Goal: Task Accomplishment & Management: Manage account settings

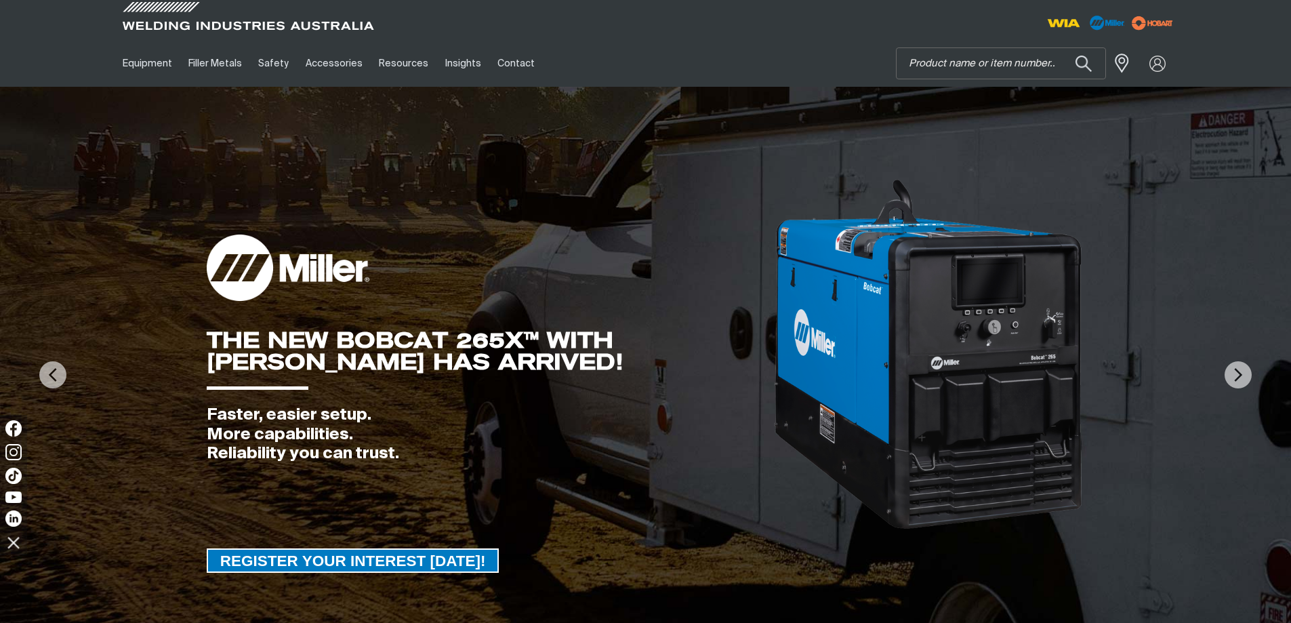
click at [947, 63] on input "Search" at bounding box center [1001, 63] width 209 height 30
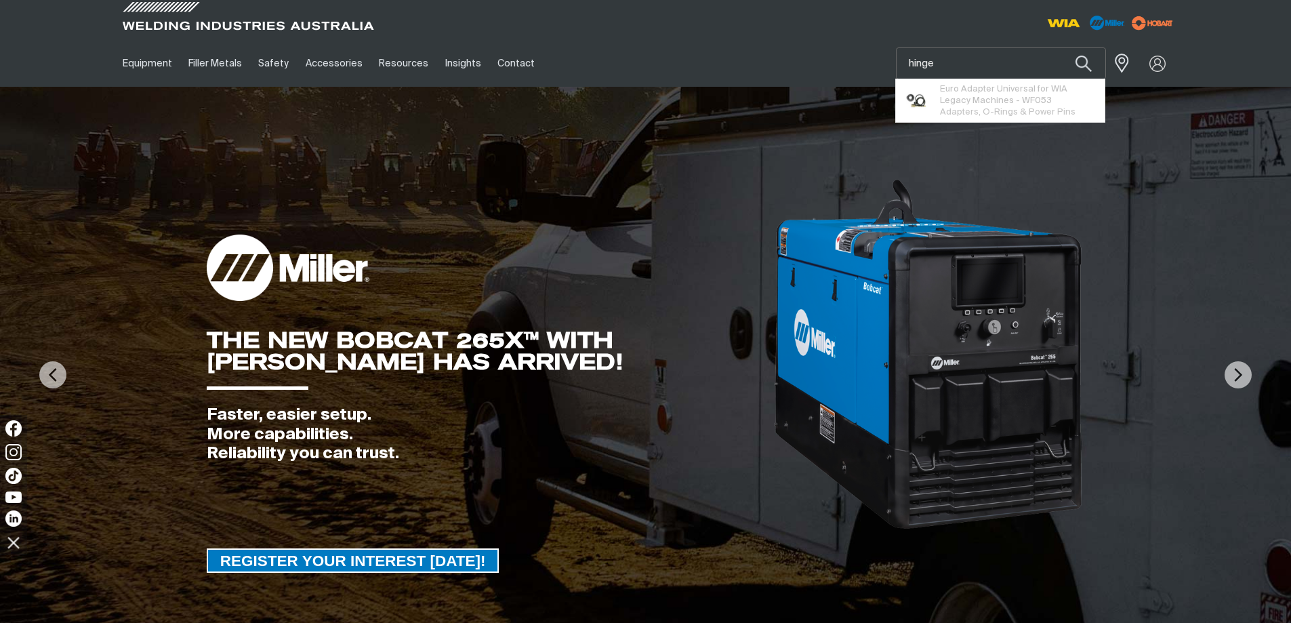
click at [1061, 47] on button "Search products" at bounding box center [1084, 63] width 46 height 32
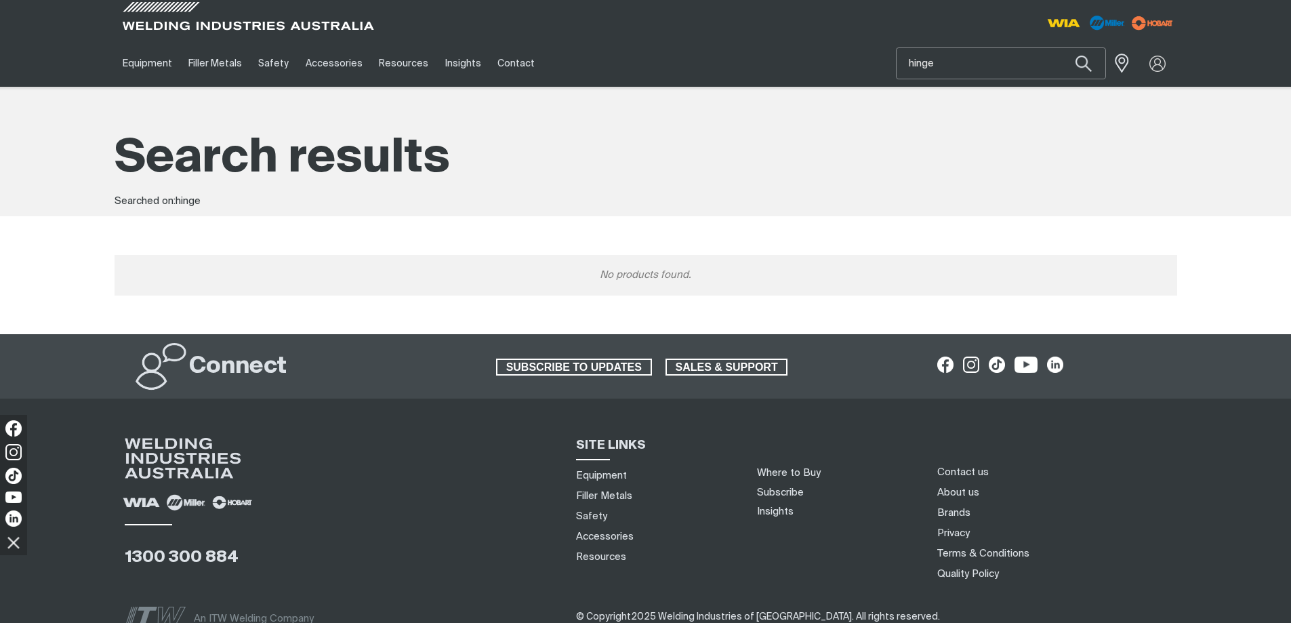
click at [944, 57] on input "hinge" at bounding box center [1001, 63] width 209 height 30
click at [1061, 47] on button "Search products" at bounding box center [1084, 63] width 46 height 32
click at [954, 64] on input "hinges" at bounding box center [1001, 63] width 209 height 30
click at [971, 62] on input "hinges" at bounding box center [1001, 63] width 209 height 30
click at [1061, 47] on button "Search products" at bounding box center [1084, 63] width 46 height 32
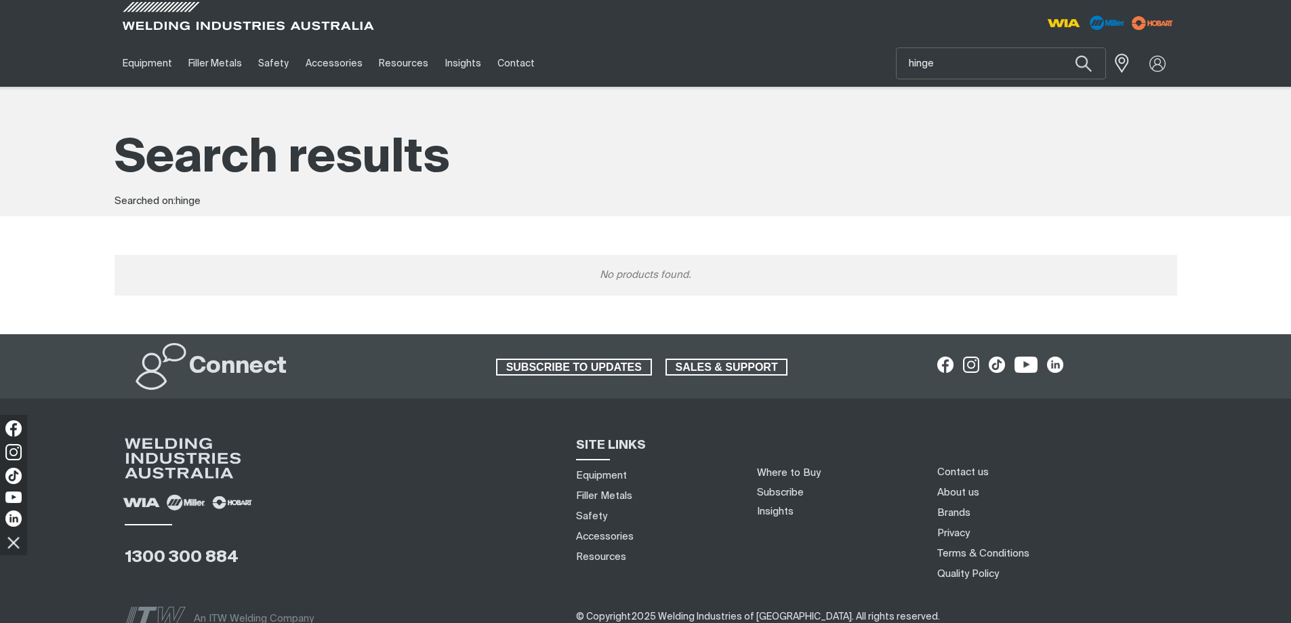
click at [925, 80] on div "Search hinge When search results are available use up and down arrows to review…" at bounding box center [1045, 63] width 266 height 47
click at [935, 52] on input "hinge" at bounding box center [1001, 63] width 209 height 30
click at [1015, 75] on input "hinge" at bounding box center [1001, 63] width 209 height 30
drag, startPoint x: 1021, startPoint y: 56, endPoint x: 811, endPoint y: 110, distance: 217.6
click at [811, 110] on div "Jump to main navigation Equipment Stick Welders TIG Welders MIG Welders Multi-P…" at bounding box center [645, 366] width 1291 height 732
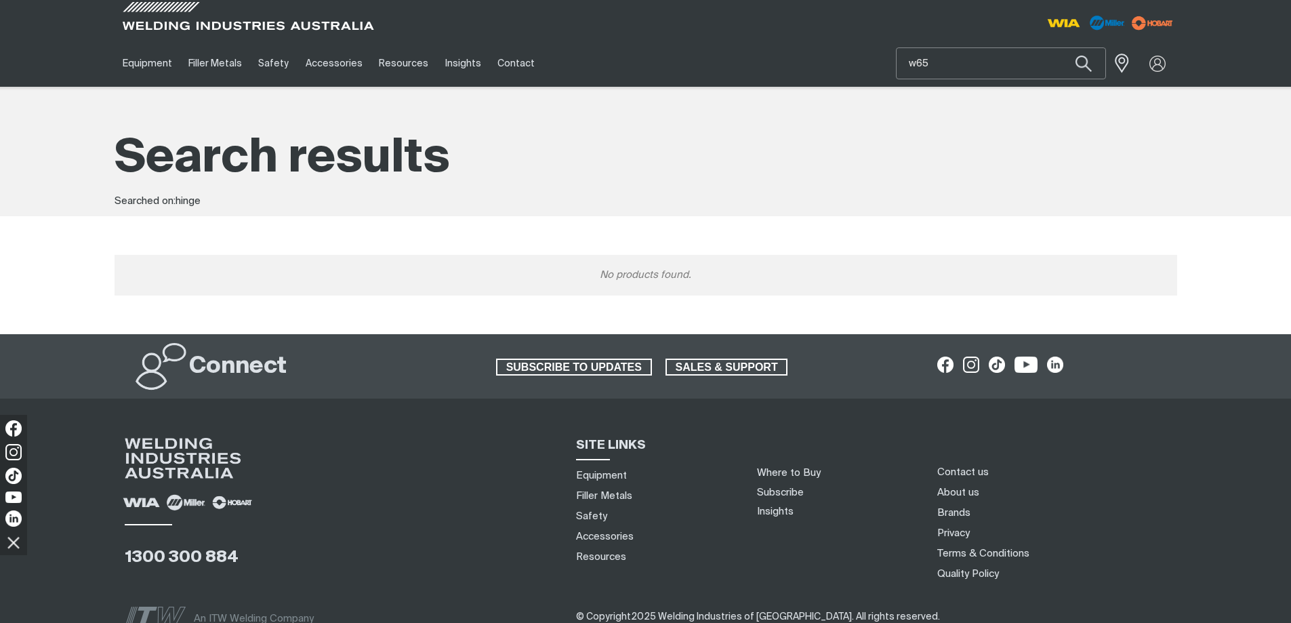
type input "w65"
click at [1061, 47] on button "Search products" at bounding box center [1084, 63] width 46 height 32
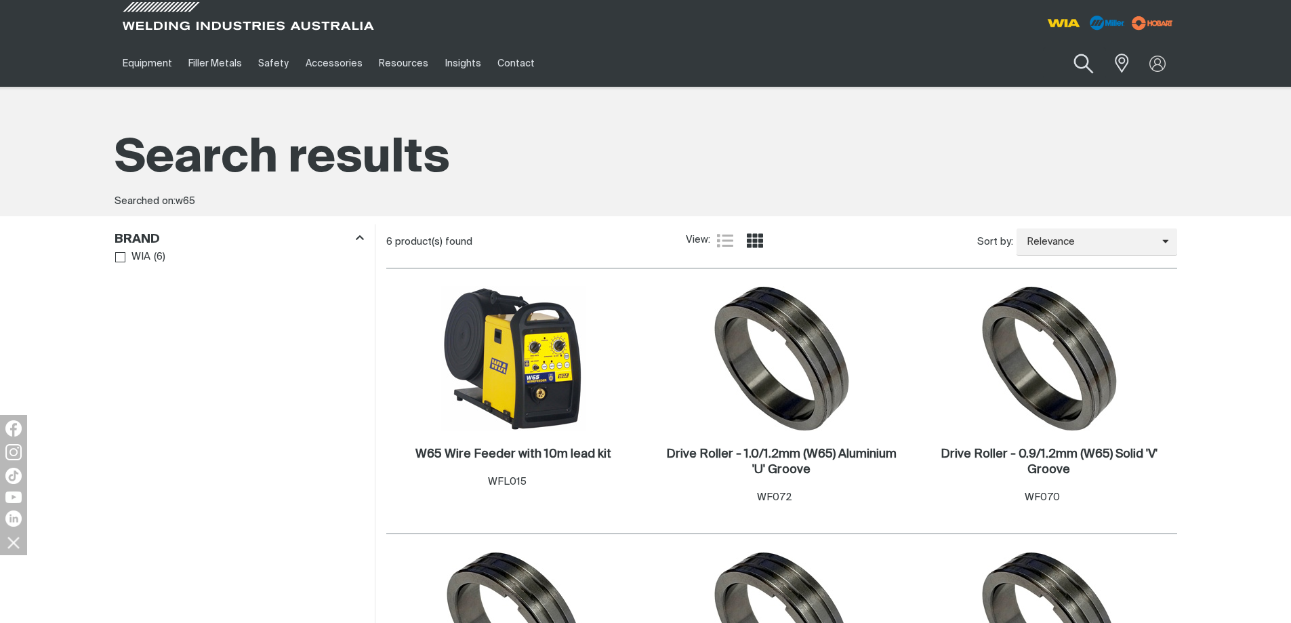
click at [1095, 62] on button "Search products" at bounding box center [1083, 64] width 55 height 39
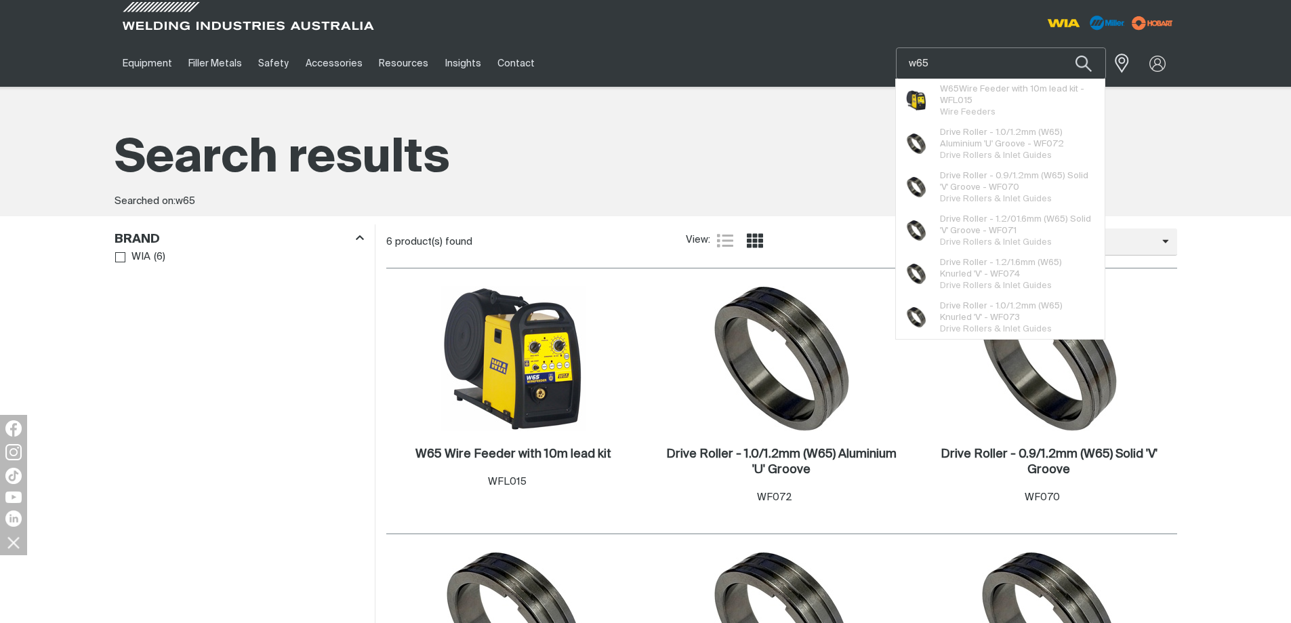
drag, startPoint x: 943, startPoint y: 65, endPoint x: 863, endPoint y: 75, distance: 81.3
click at [863, 75] on div "Equipment Stick Welders TIG Welders MIG Welders Multi-Process Welders Engine Dr…" at bounding box center [646, 63] width 1063 height 47
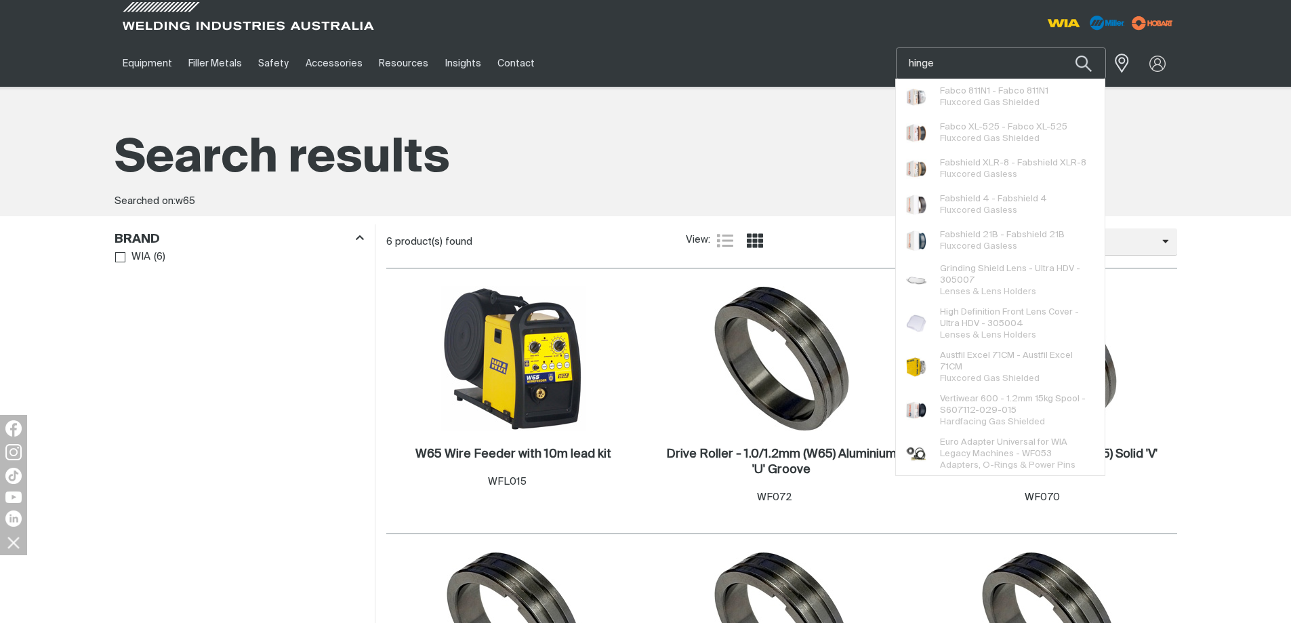
type input "hinge"
click at [1061, 47] on button "Search products" at bounding box center [1084, 63] width 46 height 32
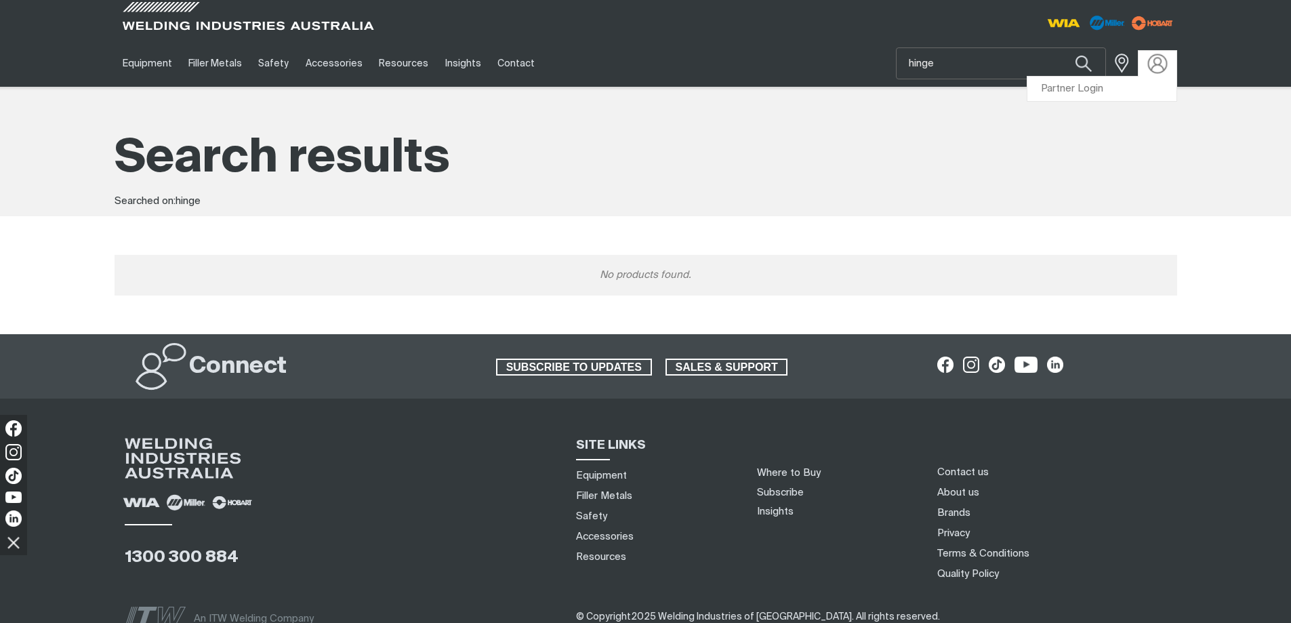
click at [1151, 55] on img at bounding box center [1157, 64] width 20 height 20
click at [1145, 89] on link "Partner Login" at bounding box center [1101, 89] width 149 height 25
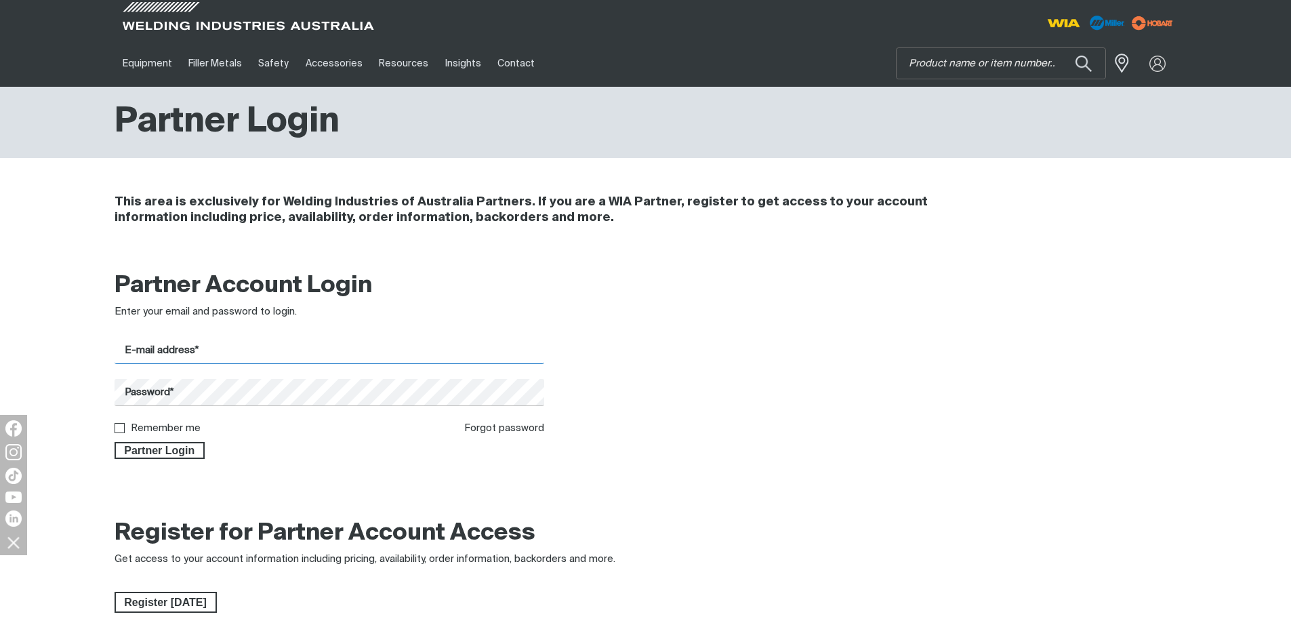
type input "[EMAIL_ADDRESS][DOMAIN_NAME]"
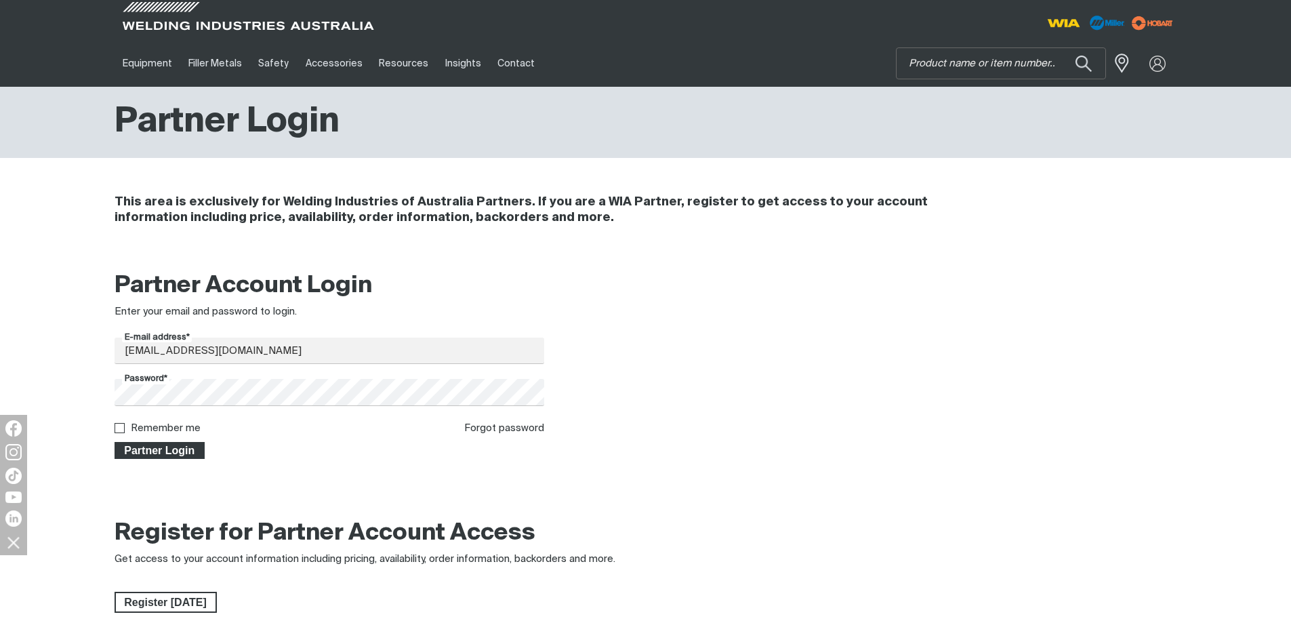
click at [171, 448] on span "Partner Login" at bounding box center [160, 451] width 88 height 18
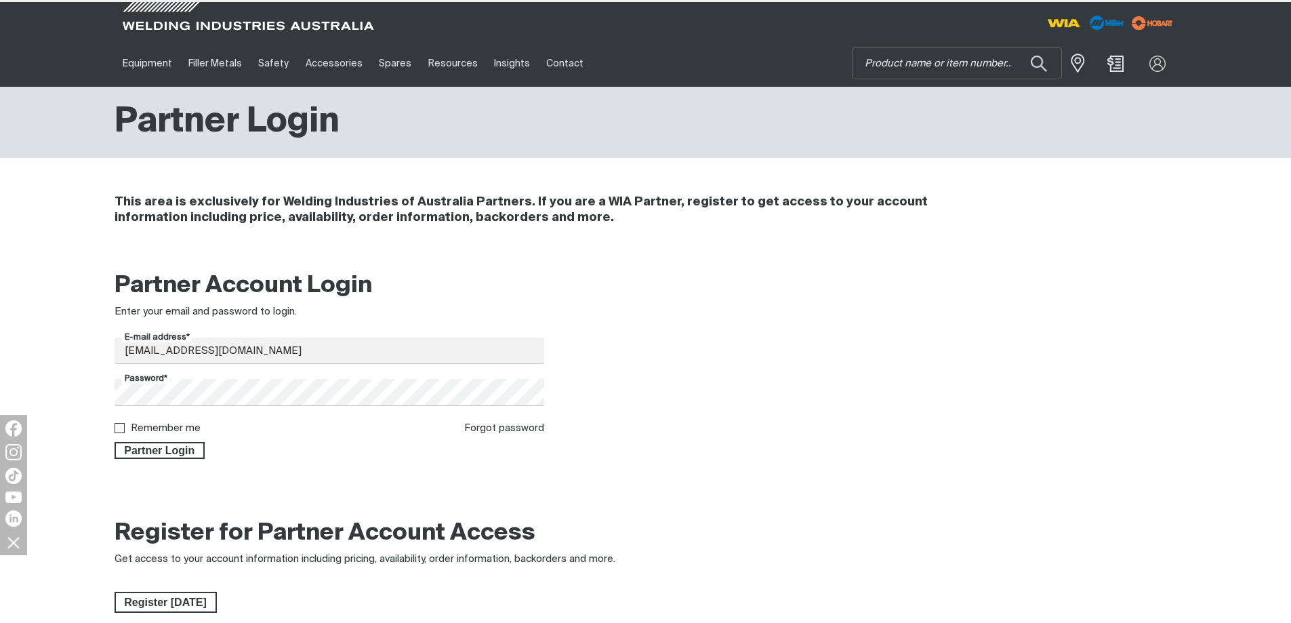
type input "hinge"
